Goal: Task Accomplishment & Management: Manage account settings

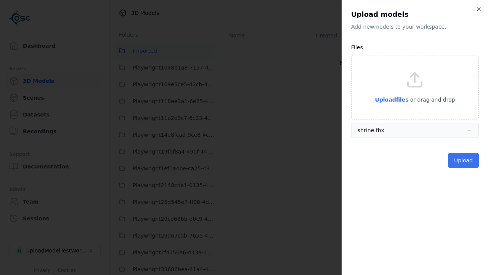
click at [464, 160] on button "Upload" at bounding box center [463, 160] width 31 height 15
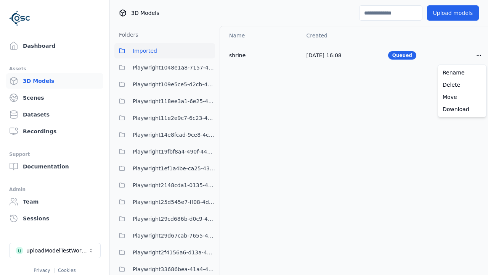
click at [479, 55] on html "Support Dashboard Assets 3D Models Scenes Datasets Recordings Support Documenta…" at bounding box center [244, 137] width 488 height 275
click at [462, 85] on div "Delete" at bounding box center [462, 85] width 45 height 12
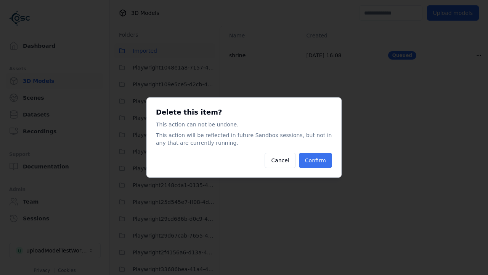
click at [316, 160] on button "Confirm" at bounding box center [315, 160] width 33 height 15
